Goal: Task Accomplishment & Management: Use online tool/utility

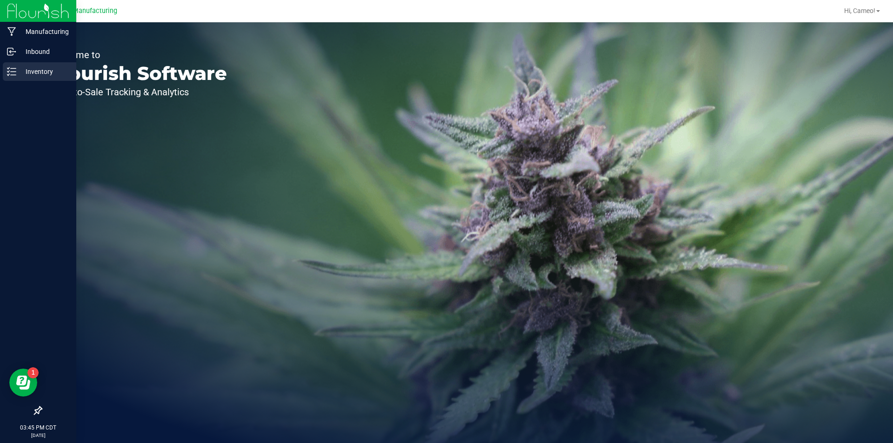
click at [2, 69] on link "Inventory" at bounding box center [38, 72] width 76 height 20
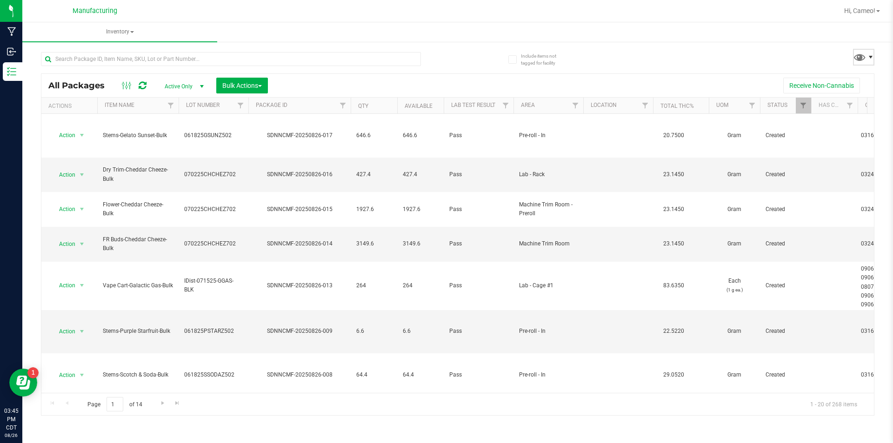
click at [867, 59] on span at bounding box center [870, 56] width 7 height 7
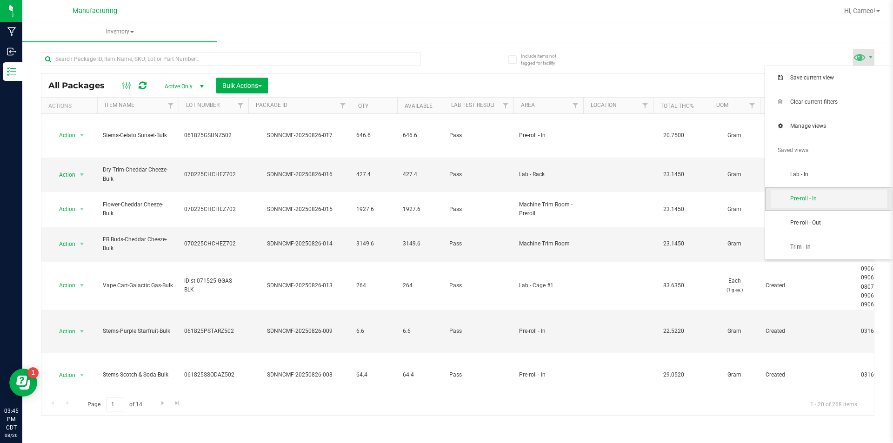
click at [805, 205] on span "Pre-roll - In" at bounding box center [829, 199] width 116 height 19
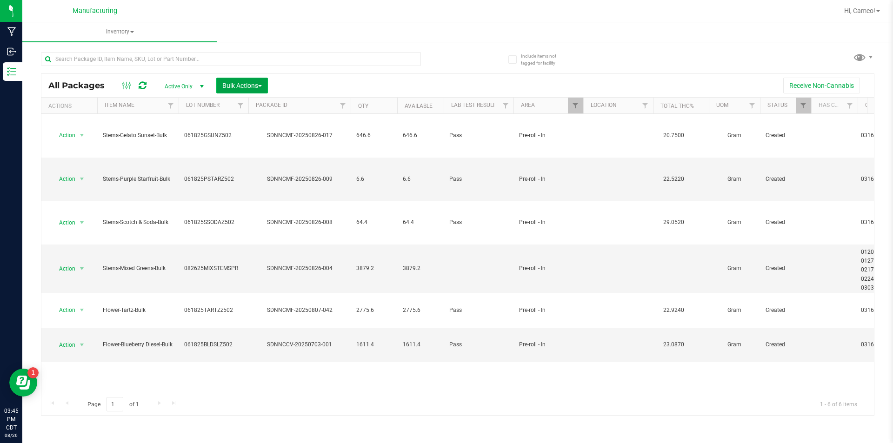
click at [237, 82] on span "Bulk Actions" at bounding box center [242, 85] width 40 height 7
click at [235, 103] on span "Add to manufacturing run" at bounding box center [257, 106] width 70 height 7
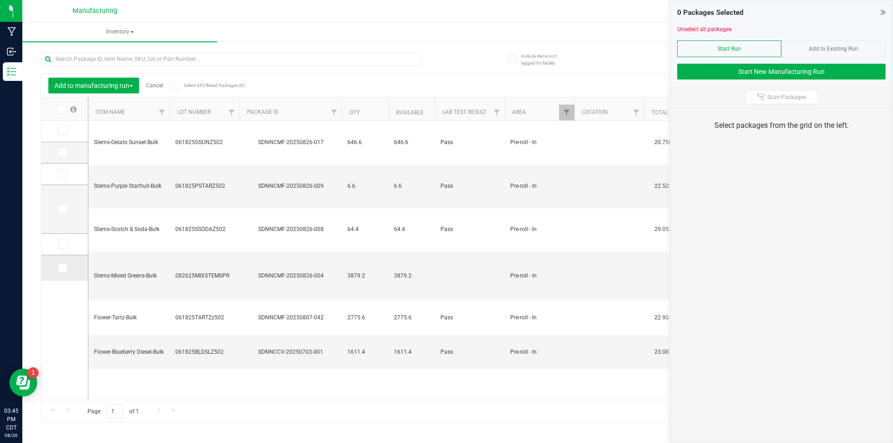
click at [65, 268] on icon at bounding box center [62, 268] width 6 height 0
click at [0, 0] on input "checkbox" at bounding box center [0, 0] width 0 height 0
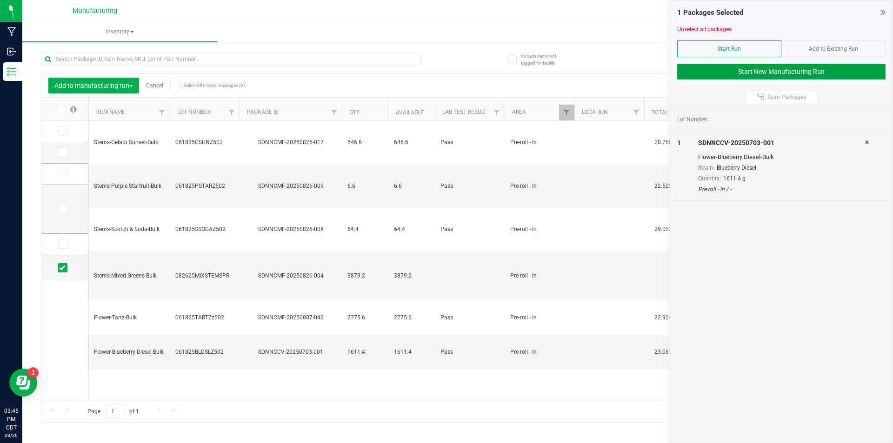
click at [849, 72] on button "Start New Manufacturing Run" at bounding box center [781, 72] width 208 height 16
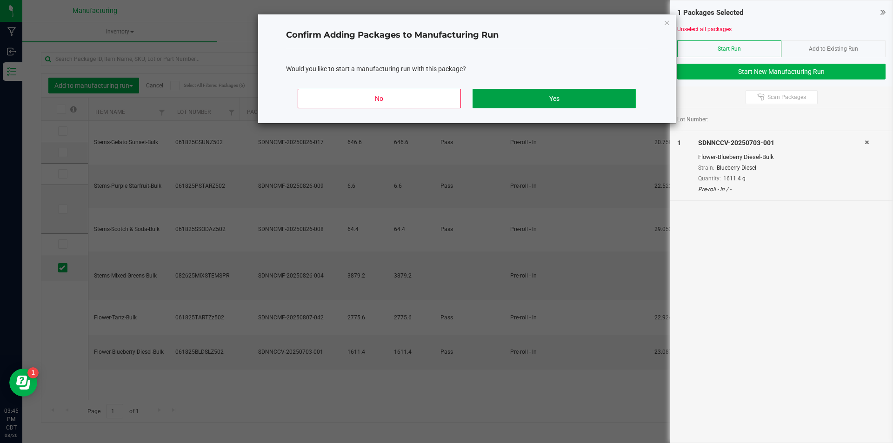
click at [613, 98] on button "Yes" at bounding box center [554, 99] width 163 height 20
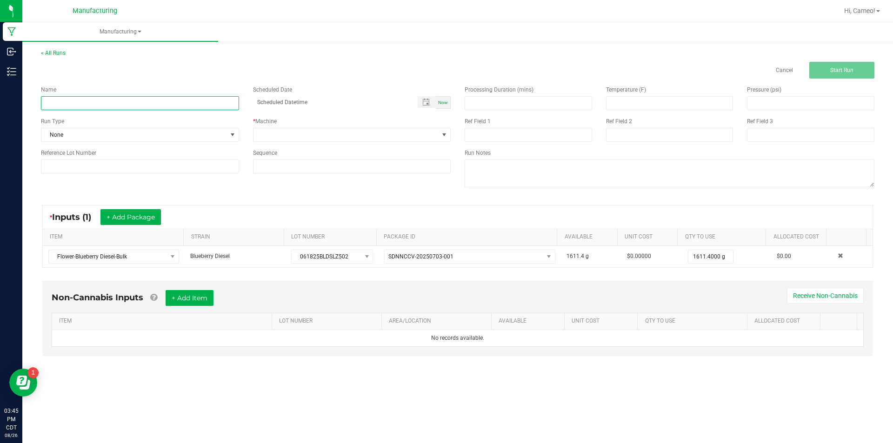
click at [131, 100] on input at bounding box center [140, 103] width 198 height 14
type input "082625 - Blueberry Diesel"
click at [446, 100] on span "Now" at bounding box center [443, 102] width 10 height 5
type input "08/26/2025 3:45 PM"
click at [429, 143] on div "Name 082625 - Blueberry Diesel Scheduled Date 08/26/2025 3:45 PM Now Run Type N…" at bounding box center [246, 130] width 424 height 102
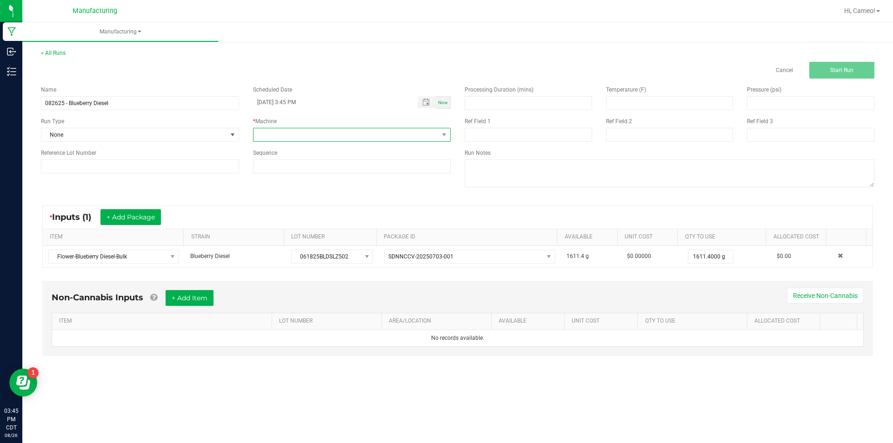
click at [394, 134] on span at bounding box center [346, 134] width 186 height 13
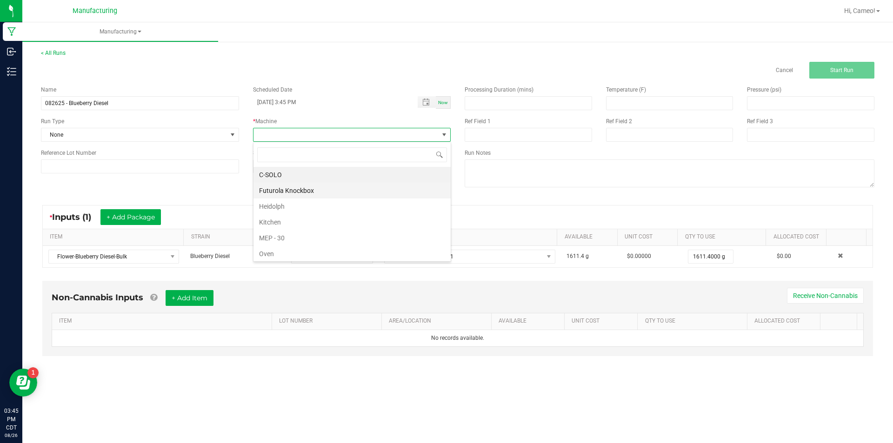
scroll to position [14, 198]
click at [307, 191] on li "Futurola Knockbox" at bounding box center [351, 191] width 197 height 16
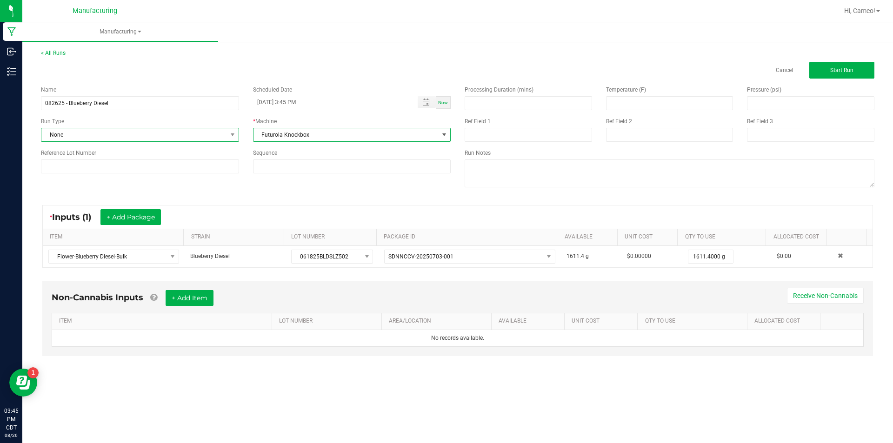
click at [154, 137] on span "None" at bounding box center [134, 134] width 186 height 13
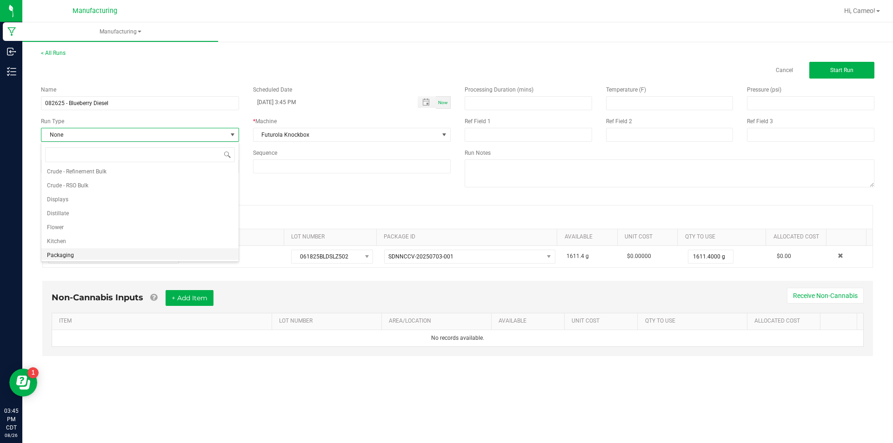
scroll to position [47, 0]
click at [79, 251] on li "Pre-roll" at bounding box center [139, 253] width 197 height 14
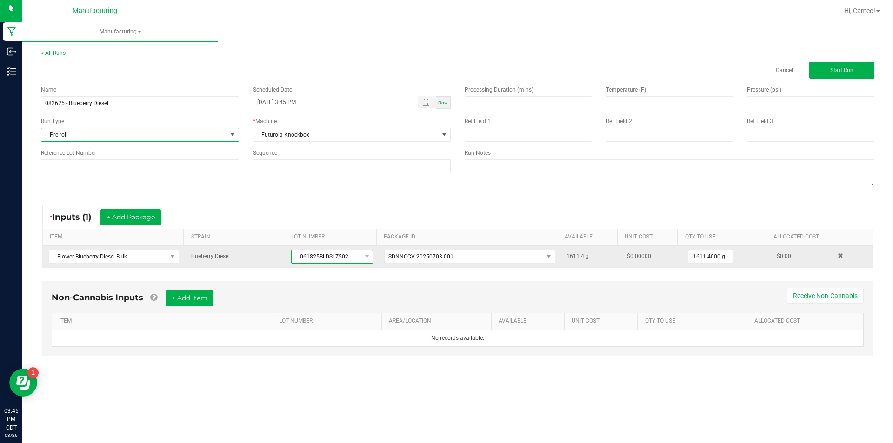
click at [317, 253] on span "061825BLDSLZ502" at bounding box center [326, 256] width 69 height 13
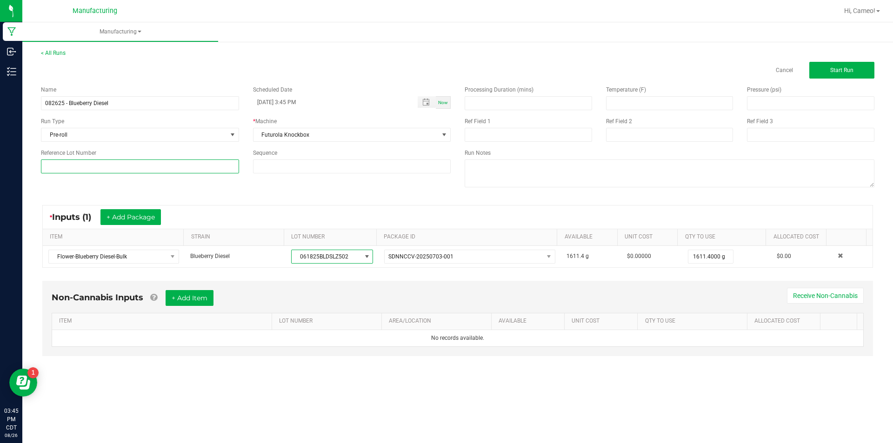
click at [158, 166] on input at bounding box center [140, 167] width 198 height 14
paste input "061825BLDSLZ502"
type input "061825BLDSLZ502"
click at [848, 76] on button "Start Run" at bounding box center [841, 70] width 65 height 17
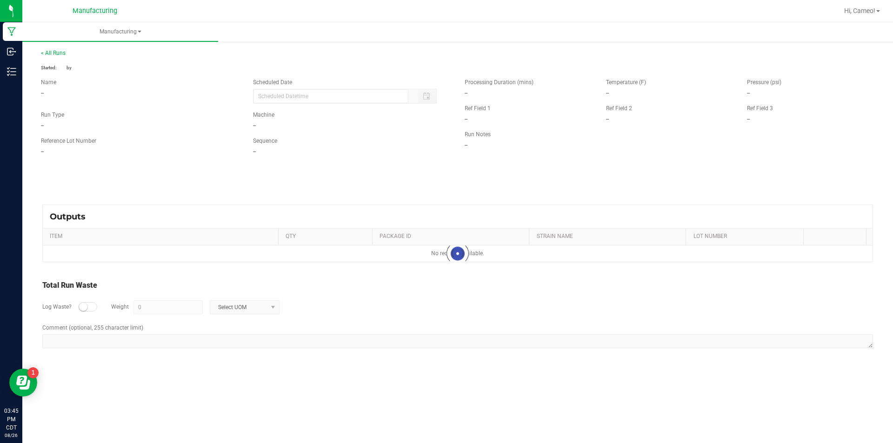
type input "08/26/2025 3:45 PM"
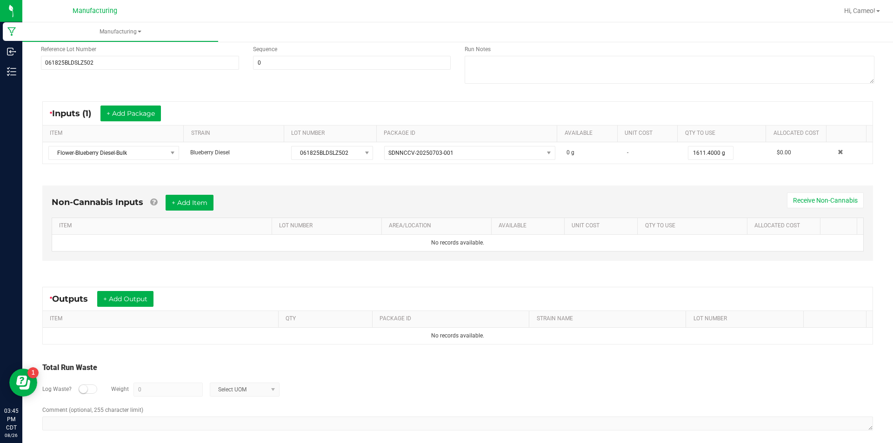
scroll to position [123, 0]
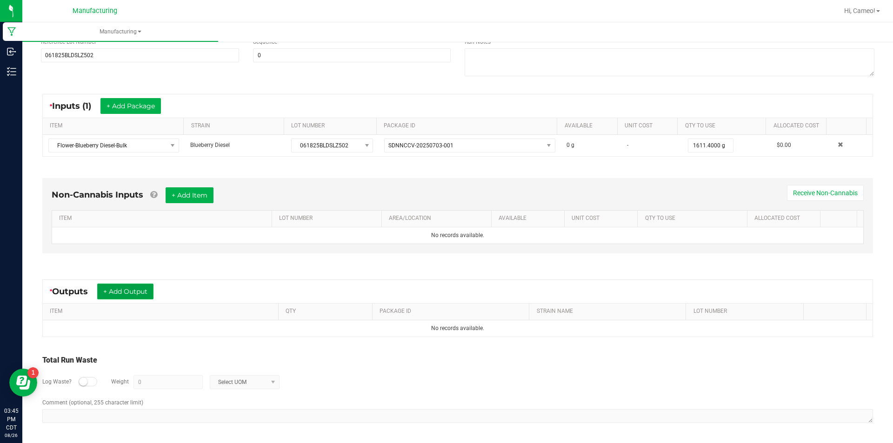
click at [140, 291] on button "+ Add Output" at bounding box center [125, 292] width 56 height 16
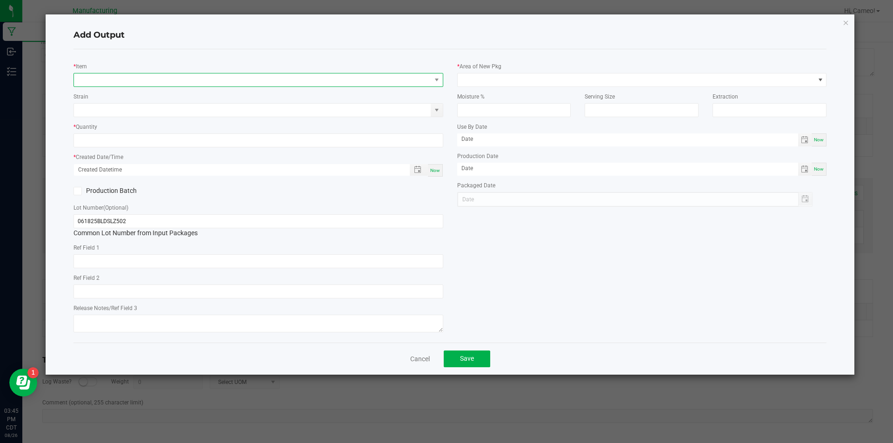
click at [207, 78] on span "NO DATA FOUND" at bounding box center [252, 79] width 357 height 13
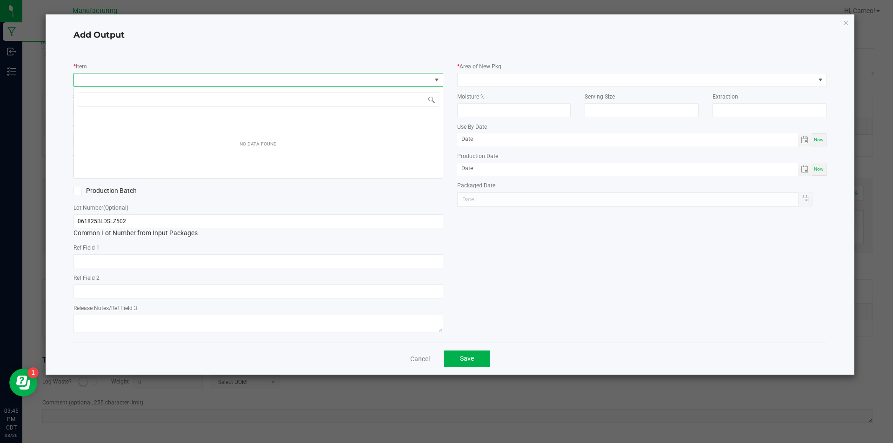
scroll to position [14, 370]
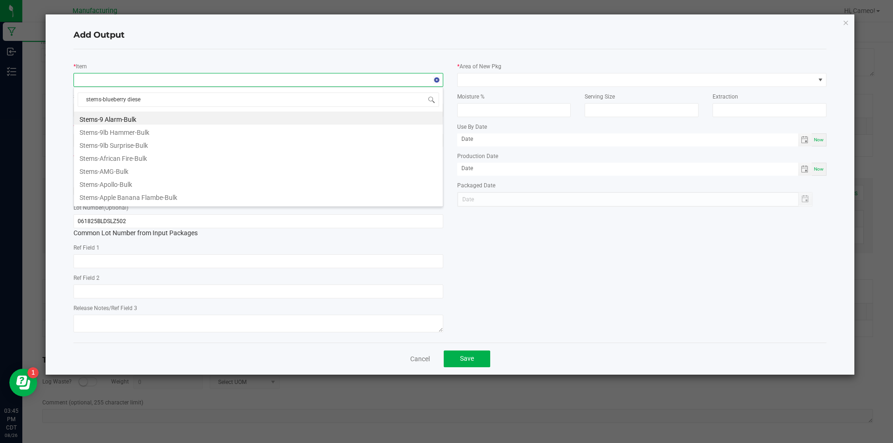
type input "stems-blueberry diesel"
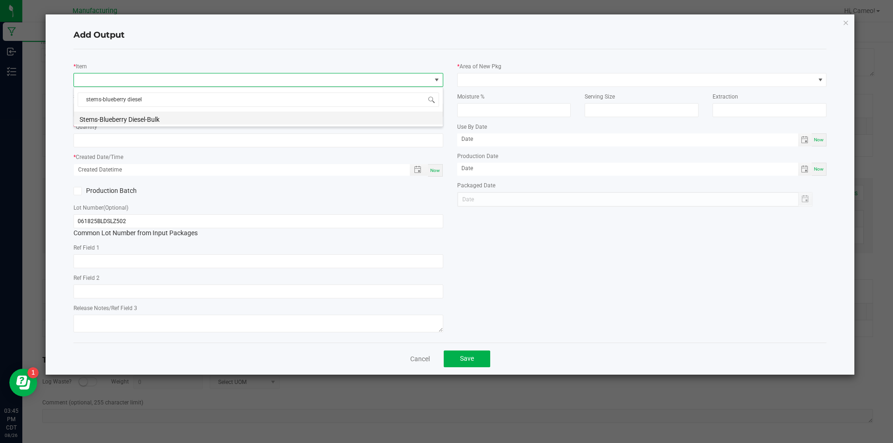
click at [185, 120] on li "Stems-Blueberry Diesel-Bulk" at bounding box center [258, 118] width 369 height 13
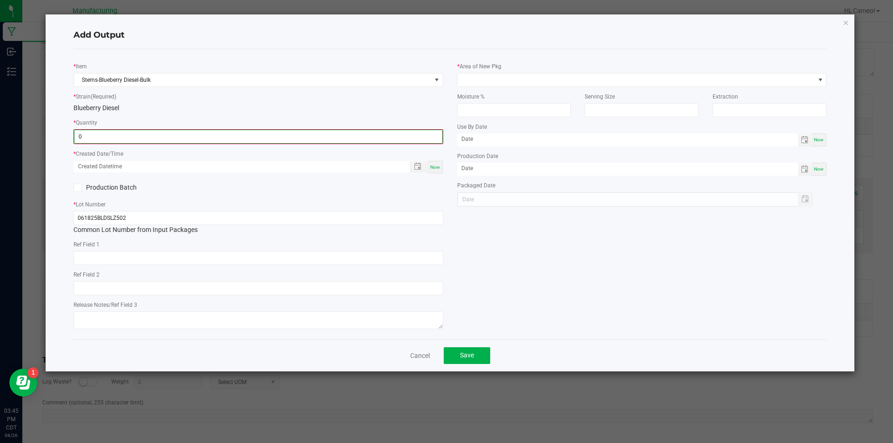
click at [179, 134] on input "0" at bounding box center [258, 136] width 368 height 13
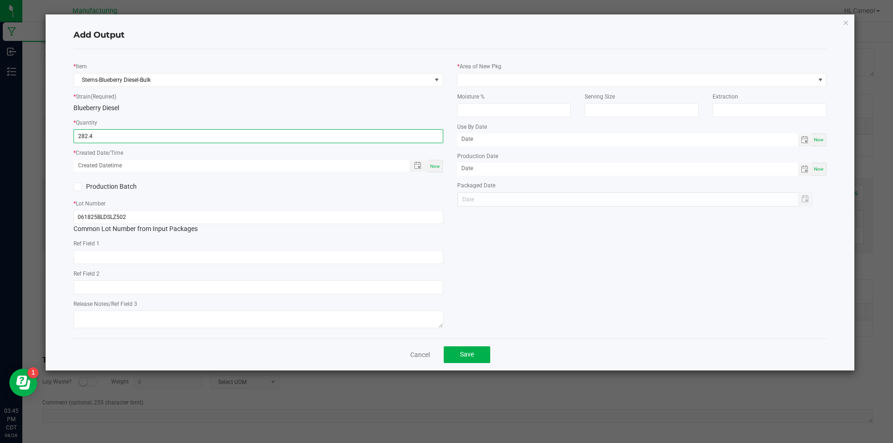
type input "282.4000 g"
click at [434, 165] on span "Now" at bounding box center [435, 166] width 10 height 5
type input "08/26/2025 3:45 PM"
type input "[DATE]"
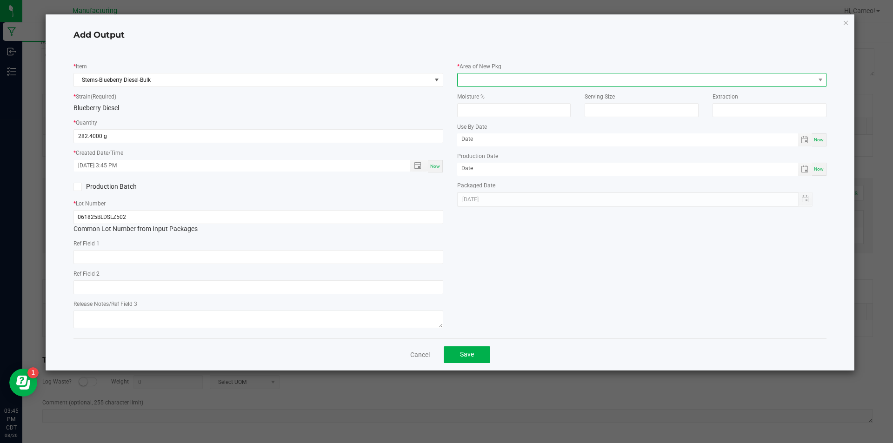
click at [541, 81] on span at bounding box center [636, 79] width 357 height 13
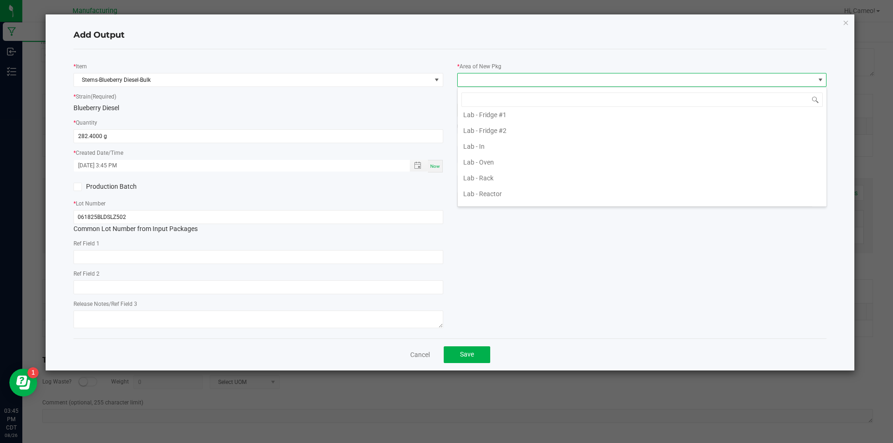
scroll to position [326, 0]
click at [499, 125] on li "Pre-roll - In" at bounding box center [642, 126] width 369 height 16
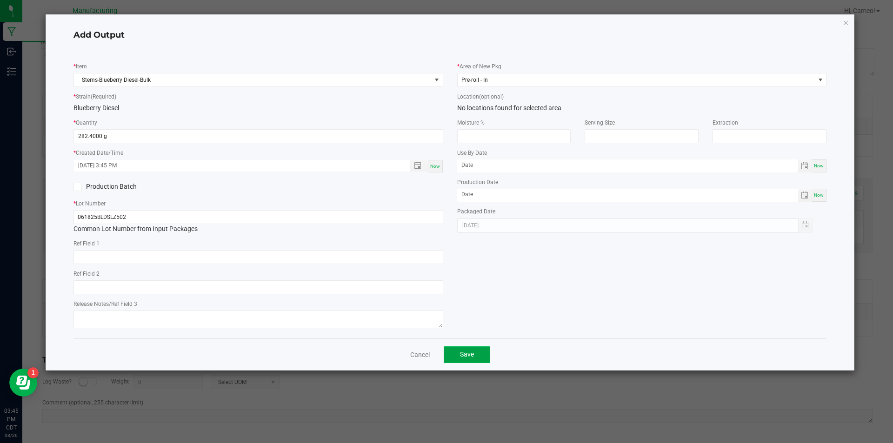
click at [465, 352] on span "Save" at bounding box center [467, 354] width 14 height 7
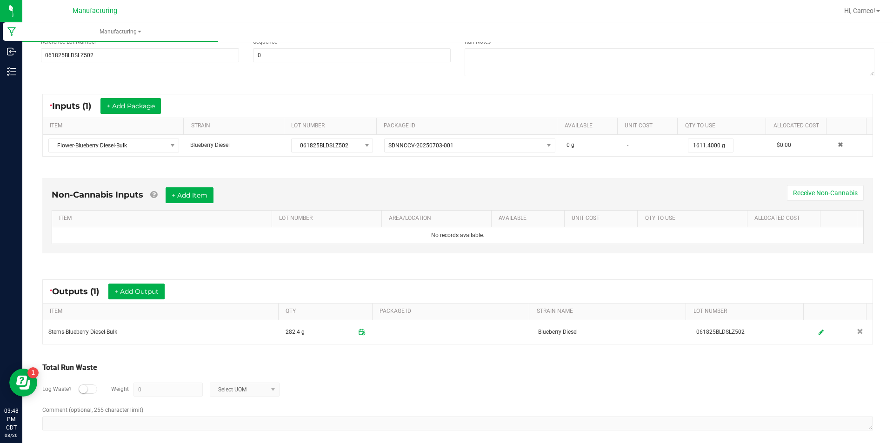
click at [527, 114] on div "* Inputs (1) + Add Package" at bounding box center [458, 105] width 830 height 23
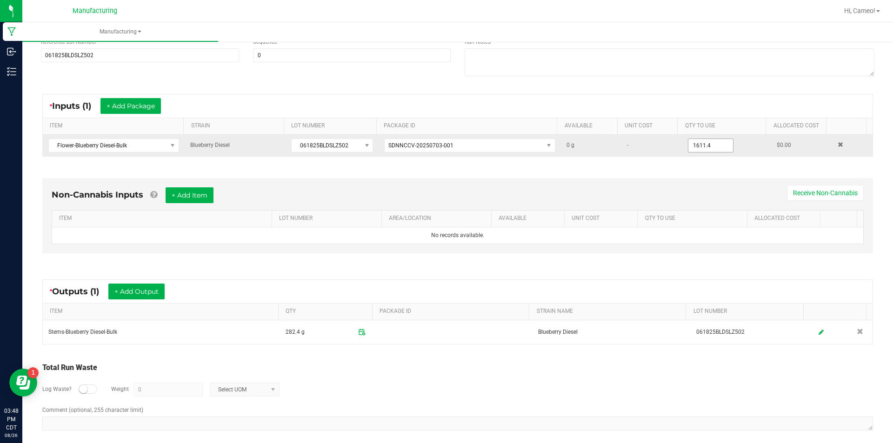
click at [697, 145] on input "1611.4" at bounding box center [710, 145] width 45 height 13
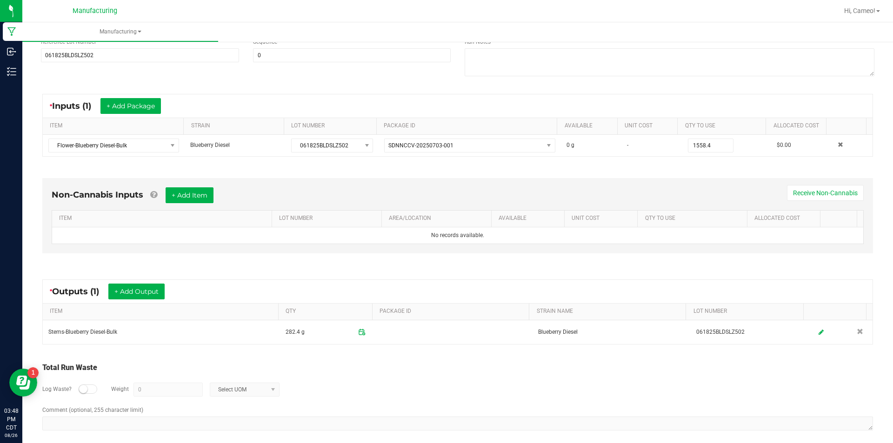
type input "1558.4000 g"
click at [563, 166] on div "Non-Cannabis Inputs + Add Item Receive Non-Cannabis ITEM LOT NUMBER AREA/LOCATI…" at bounding box center [457, 218] width 847 height 106
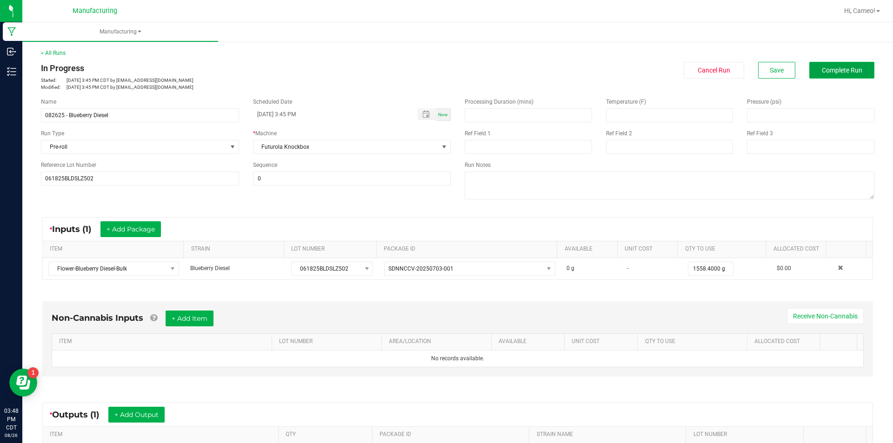
click at [822, 73] on span "Complete Run" at bounding box center [842, 70] width 40 height 7
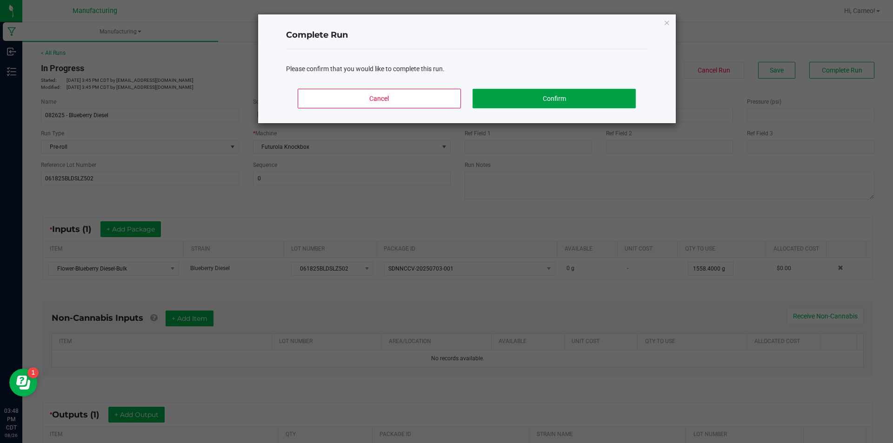
click at [600, 91] on button "Confirm" at bounding box center [554, 99] width 163 height 20
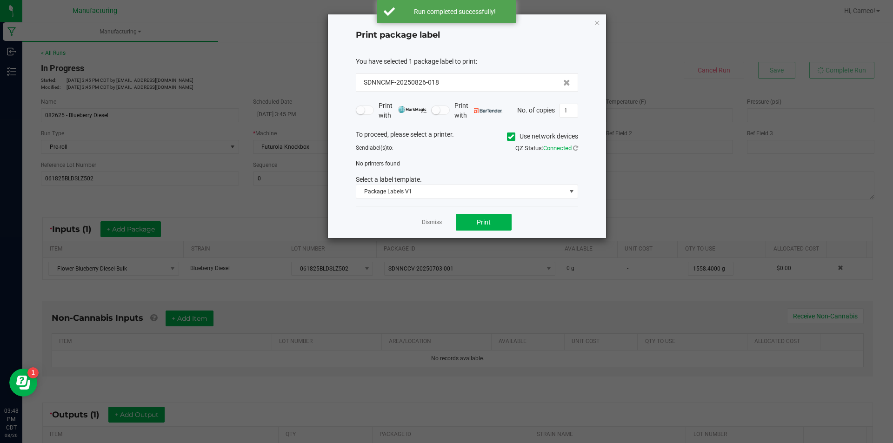
click at [508, 137] on icon at bounding box center [511, 137] width 6 height 0
click at [0, 0] on input "Use network devices" at bounding box center [0, 0] width 0 height 0
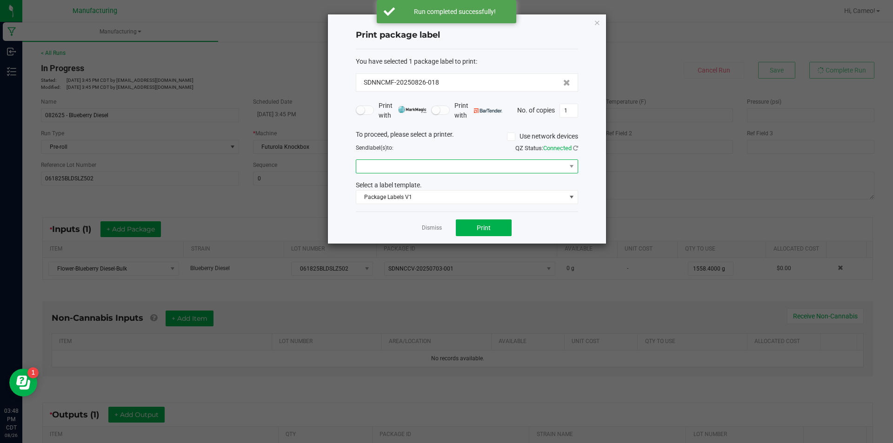
click at [487, 166] on span at bounding box center [461, 166] width 210 height 13
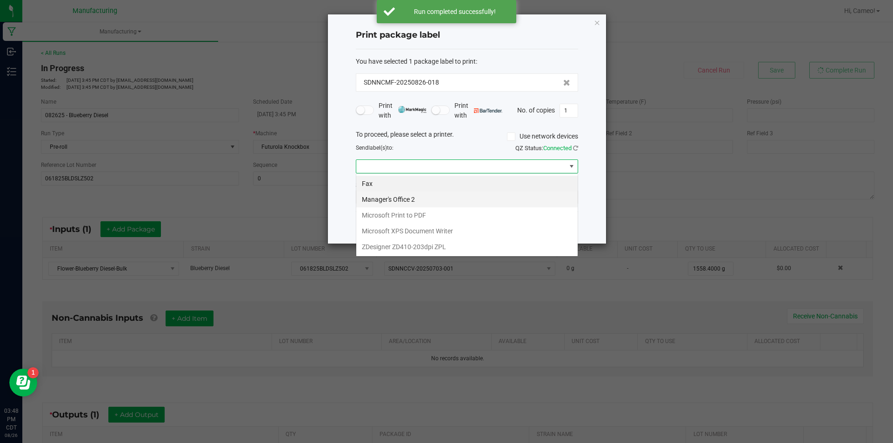
scroll to position [14, 222]
click at [474, 244] on ZPL "ZDesigner ZD410-203dpi ZPL" at bounding box center [466, 247] width 221 height 16
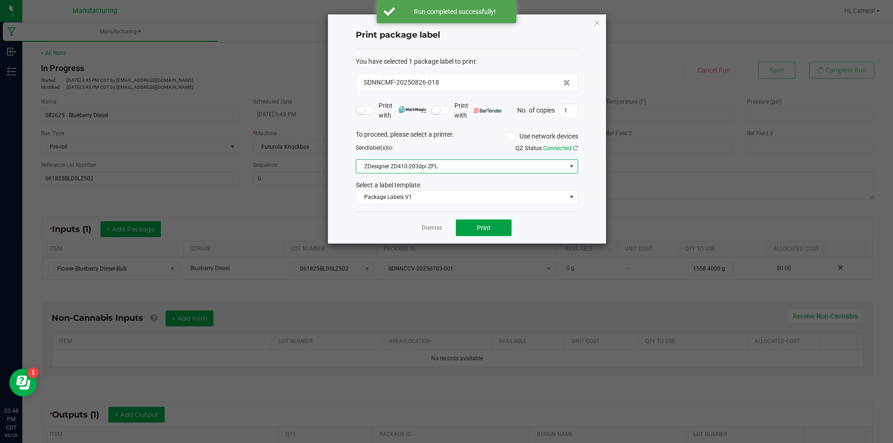
click at [488, 231] on span "Print" at bounding box center [484, 227] width 14 height 7
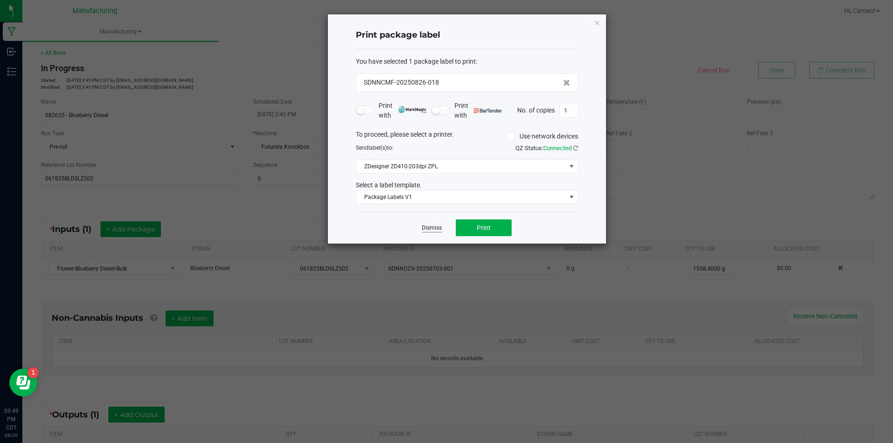
click at [430, 228] on link "Dismiss" at bounding box center [432, 228] width 20 height 8
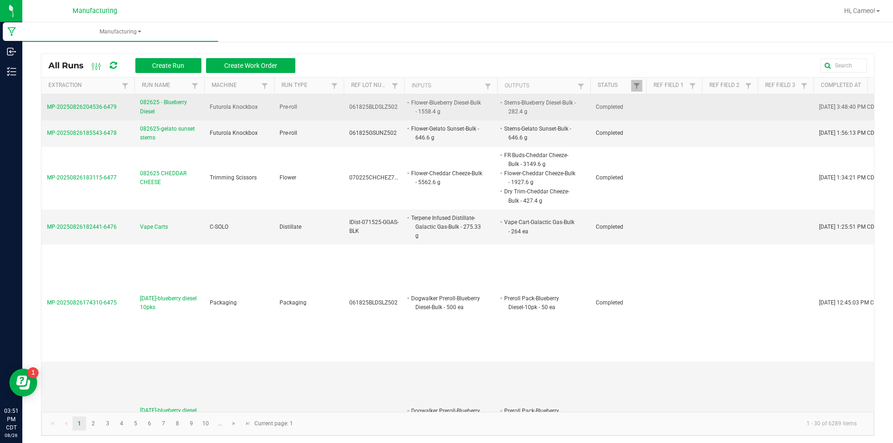
click at [175, 105] on span "082625 - Blueberry Diesel" at bounding box center [169, 107] width 59 height 18
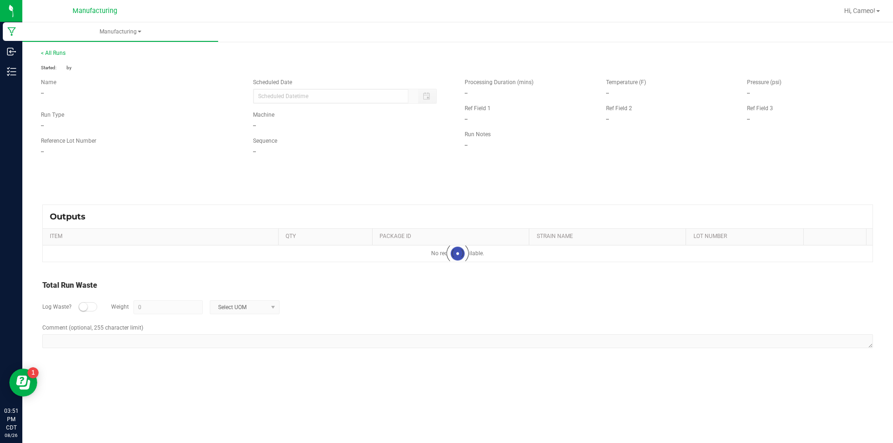
type input "08/26/2025 3:45 PM"
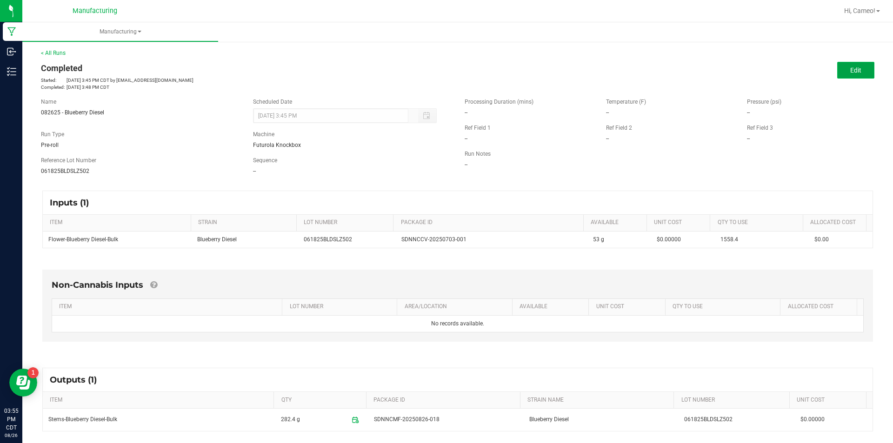
click at [851, 68] on span "Edit" at bounding box center [855, 70] width 11 height 7
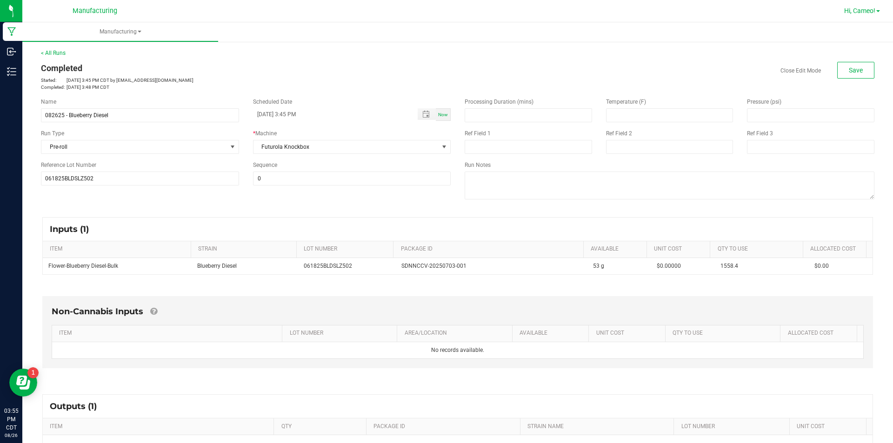
click at [863, 12] on span "Hi, Cameo!" at bounding box center [859, 10] width 31 height 7
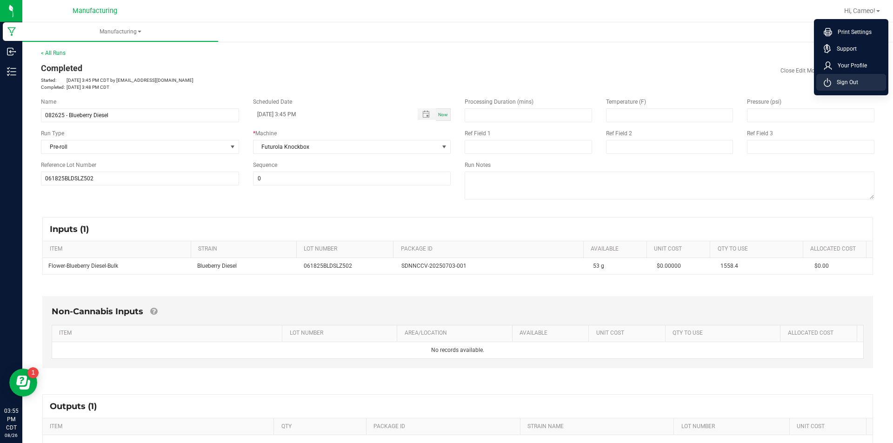
click at [850, 76] on li "Sign Out" at bounding box center [851, 82] width 70 height 17
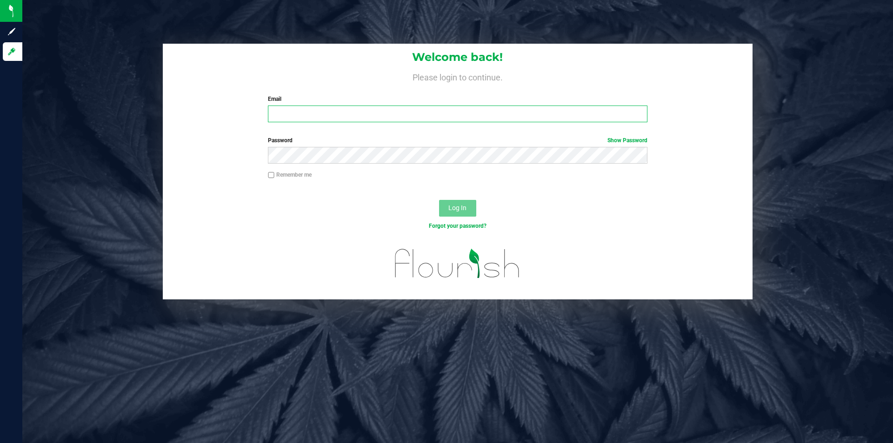
click at [281, 114] on input "Email" at bounding box center [457, 114] width 379 height 17
type input "[PERSON_NAME][EMAIL_ADDRESS][PERSON_NAME][DOMAIN_NAME]"
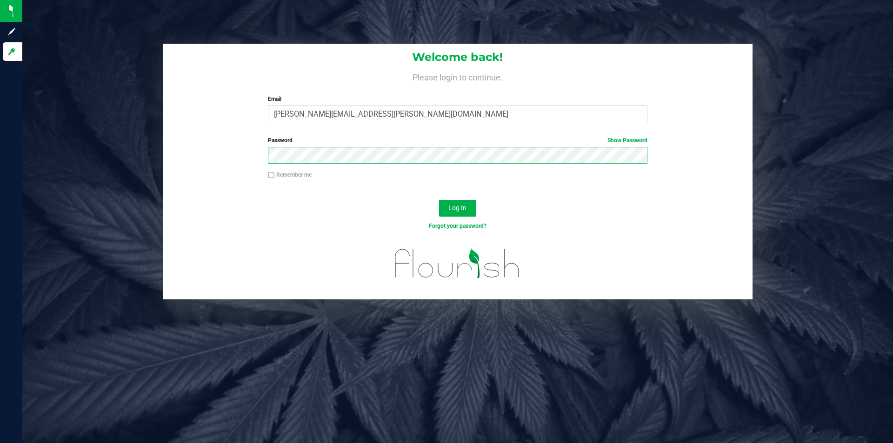
click at [439, 200] on button "Log In" at bounding box center [457, 208] width 37 height 17
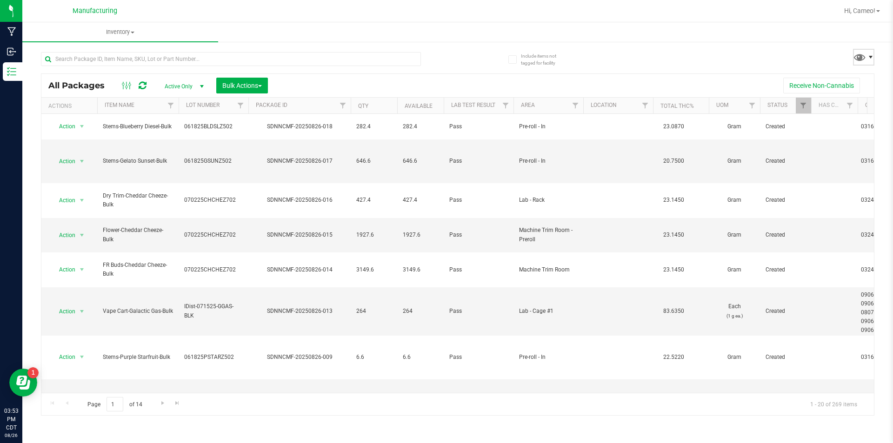
click at [867, 58] on span at bounding box center [870, 56] width 7 height 7
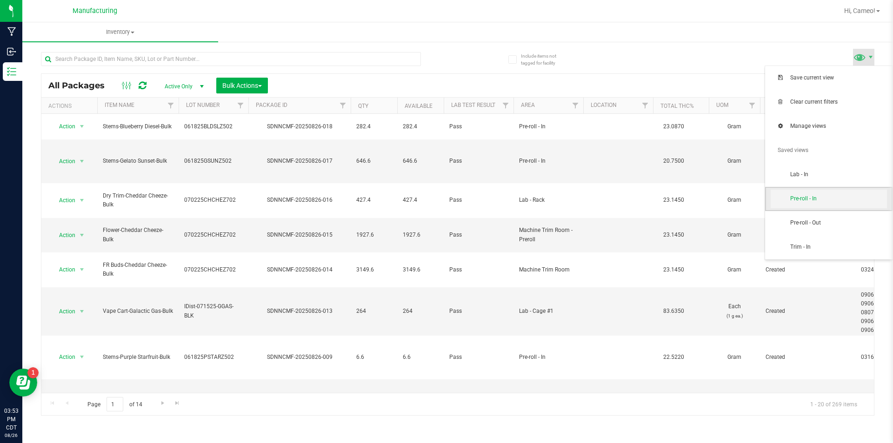
click at [838, 202] on span "Pre-roll - In" at bounding box center [838, 199] width 97 height 8
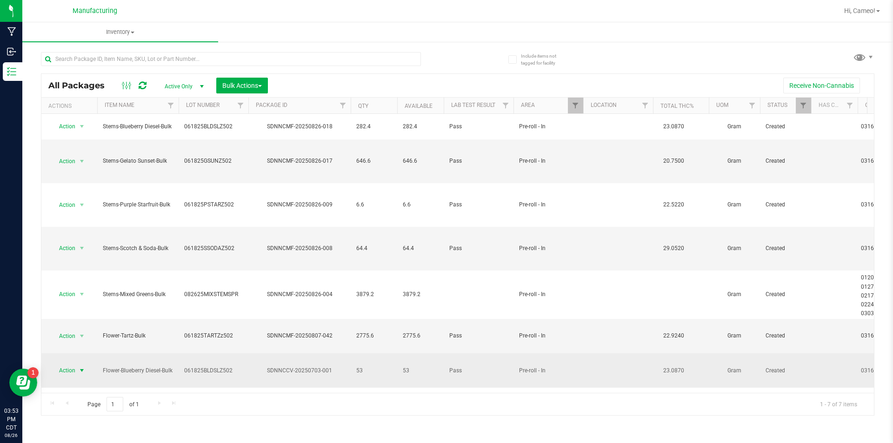
click at [78, 364] on span "select" at bounding box center [82, 370] width 12 height 13
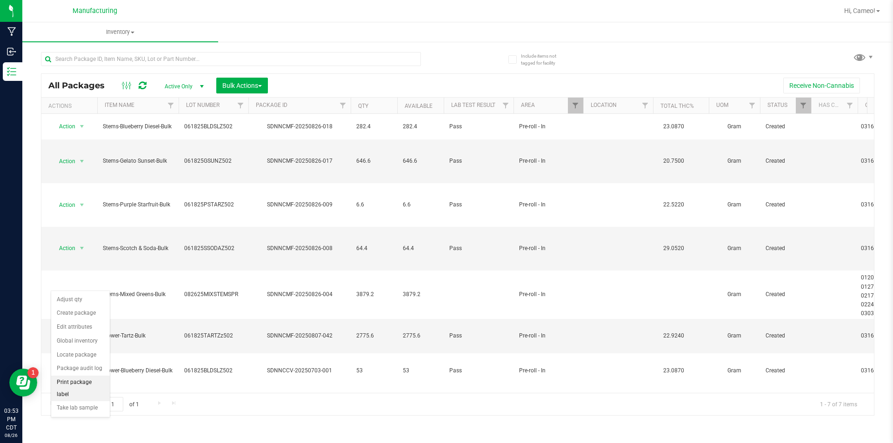
click at [72, 385] on li "Print package label" at bounding box center [80, 389] width 59 height 26
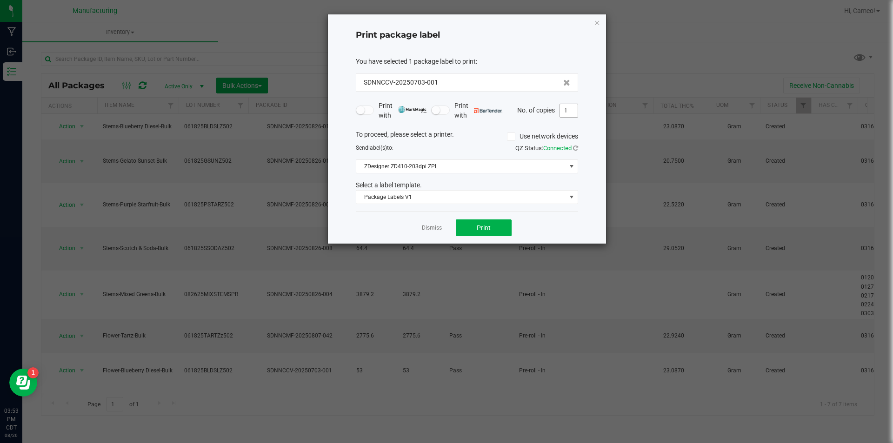
click at [567, 117] on input "1" at bounding box center [569, 110] width 18 height 13
type input "3"
click at [500, 224] on button "Print" at bounding box center [484, 228] width 56 height 17
click at [432, 230] on link "Dismiss" at bounding box center [432, 228] width 20 height 8
